Goal: Information Seeking & Learning: Learn about a topic

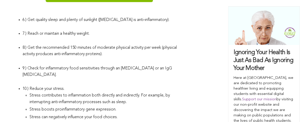
scroll to position [2178, 0]
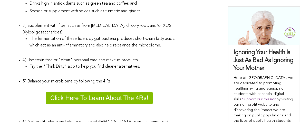
click at [105, 103] on img at bounding box center [99, 98] width 107 height 12
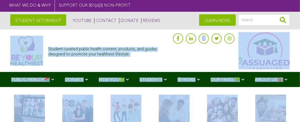
drag, startPoint x: 5, startPoint y: 23, endPoint x: 45, endPoint y: 37, distance: 42.0
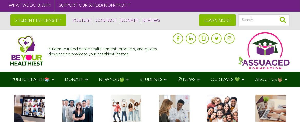
drag, startPoint x: 45, startPoint y: 37, endPoint x: 43, endPoint y: 36, distance: 2.8
click at [43, 36] on div "Student-curated public health content, products, and guides designed to promote…" at bounding box center [149, 51] width 279 height 43
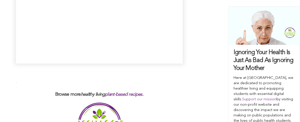
scroll to position [1537, 0]
